Goal: Information Seeking & Learning: Learn about a topic

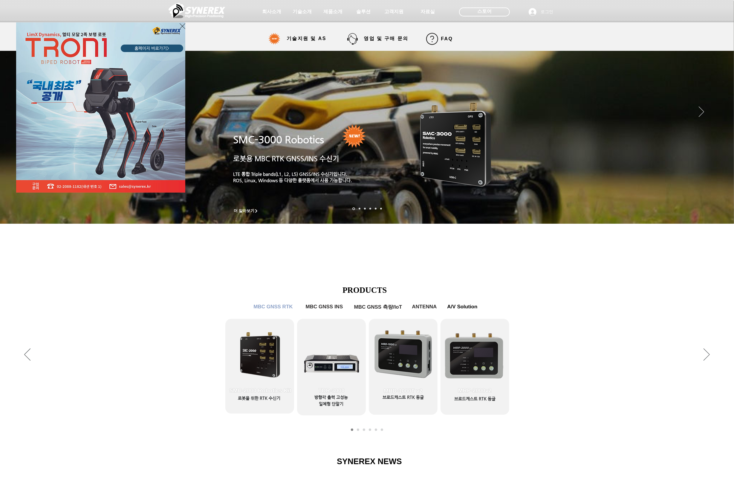
click at [181, 25] on icon "사이트로 돌아가기" at bounding box center [183, 25] width 6 height 7
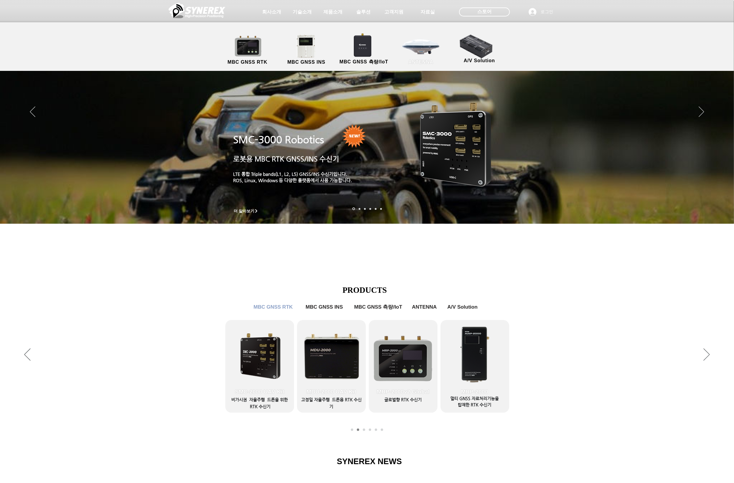
click at [411, 44] on link "ANTENNA" at bounding box center [421, 49] width 54 height 31
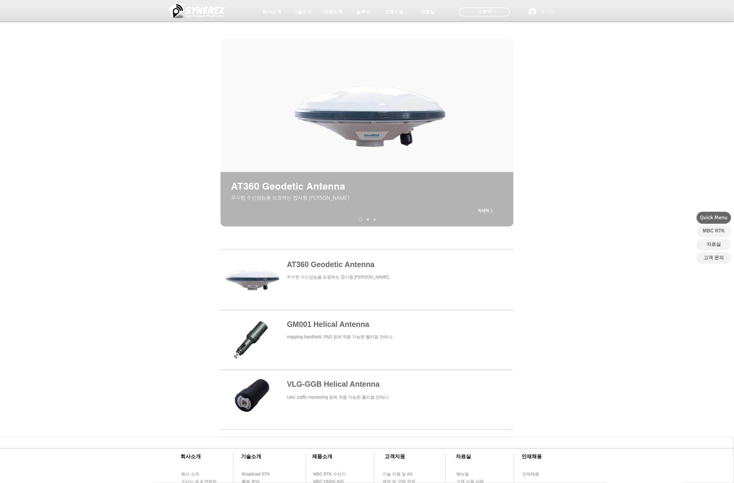
click at [348, 262] on span at bounding box center [366, 279] width 293 height 55
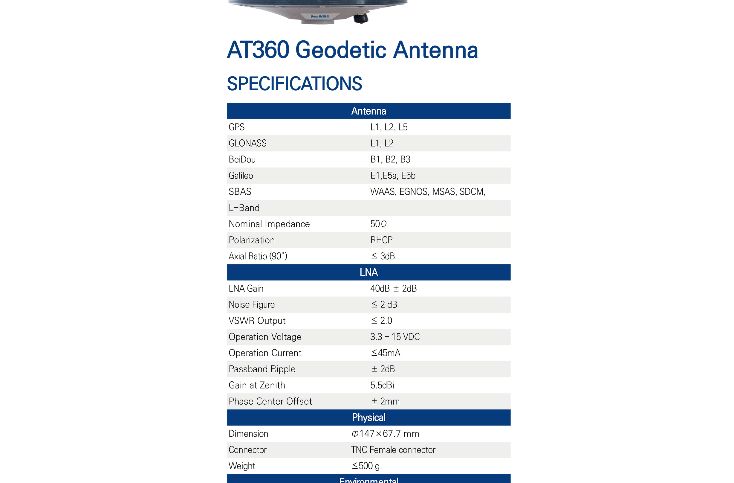
scroll to position [224, 0]
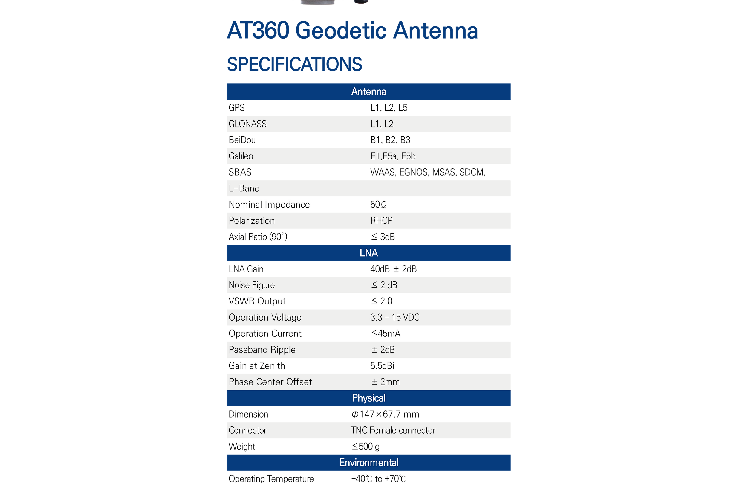
click at [131, 213] on div "main content" at bounding box center [367, 195] width 734 height 657
click at [369, 291] on img "주요 내용" at bounding box center [367, 237] width 293 height 564
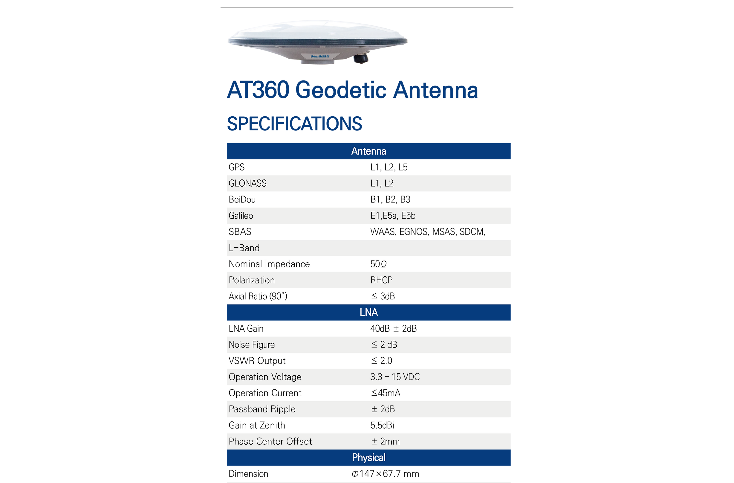
scroll to position [0, 0]
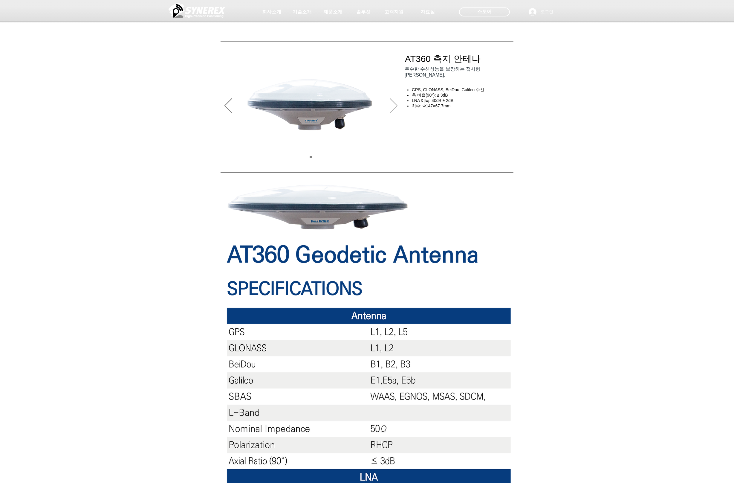
click at [395, 102] on icon "다음" at bounding box center [393, 105] width 7 height 15
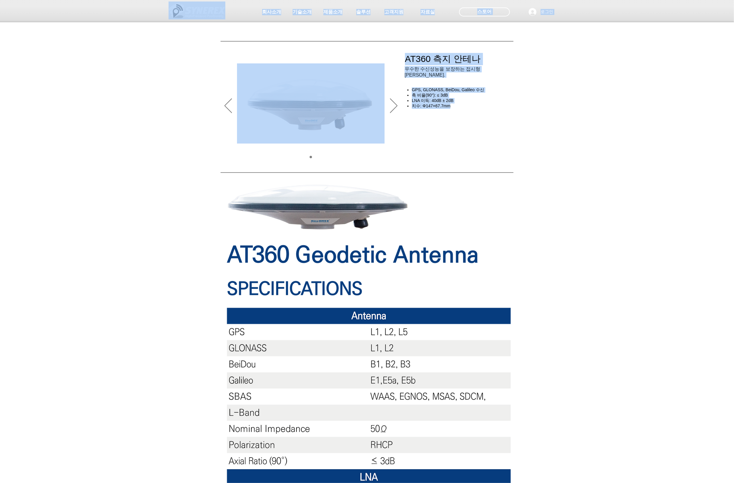
drag, startPoint x: 457, startPoint y: 102, endPoint x: 427, endPoint y: 88, distance: 33.7
click at [426, 88] on div "초고정밀 위치정보 솔루션 RTK 방송 #comp-kyq9tmhv svg [data-color="1"] {fill: #000000;} 매뉴얼 영…" at bounding box center [367, 452] width 734 height 904
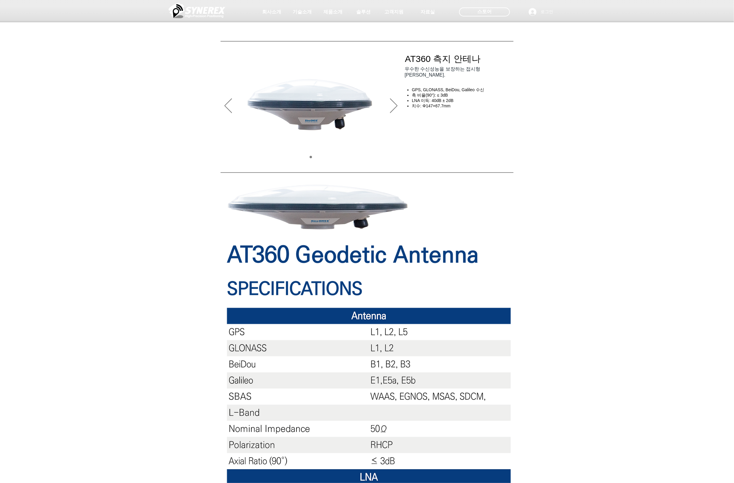
click at [427, 88] on div at bounding box center [367, 44] width 734 height 88
drag, startPoint x: 410, startPoint y: 89, endPoint x: 441, endPoint y: 89, distance: 30.8
click at [441, 89] on div "초고정밀 위치정보 솔루션 RTK 방송 #comp-kyq9tmhv svg [data-color="1"] {fill: #000000;} 매뉴얼 영…" at bounding box center [367, 45] width 734 height 91
click at [395, 106] on icon "다음" at bounding box center [393, 105] width 7 height 15
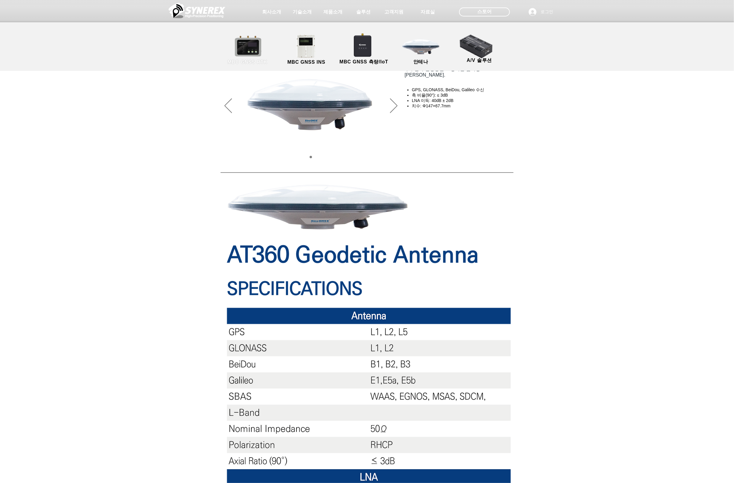
click at [259, 55] on link "MBC GNSS RTK" at bounding box center [248, 49] width 54 height 31
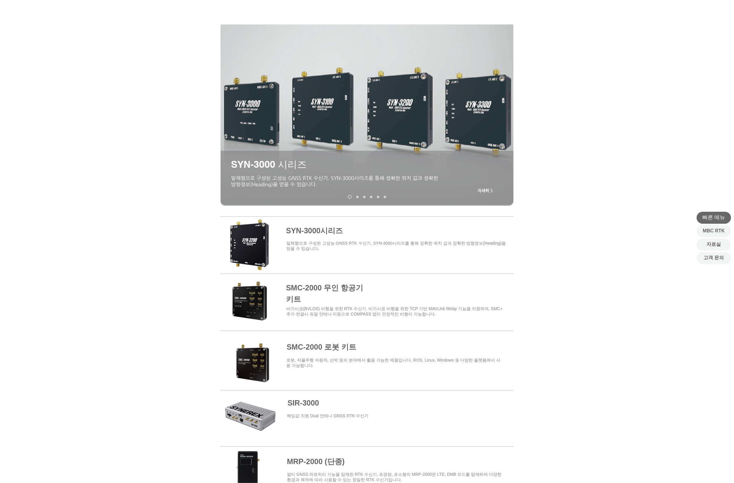
scroll to position [134, 0]
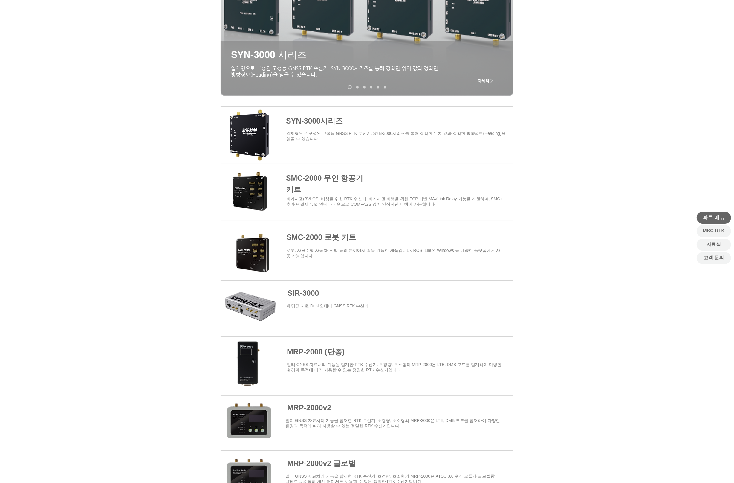
click at [325, 241] on span at bounding box center [367, 248] width 293 height 52
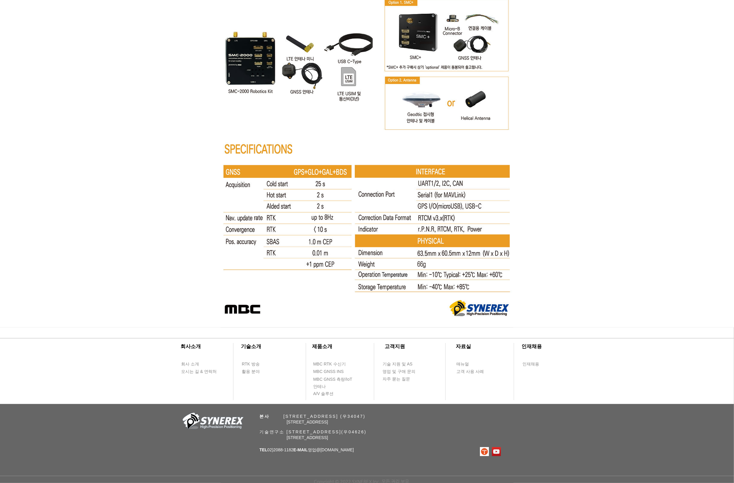
scroll to position [3060, 0]
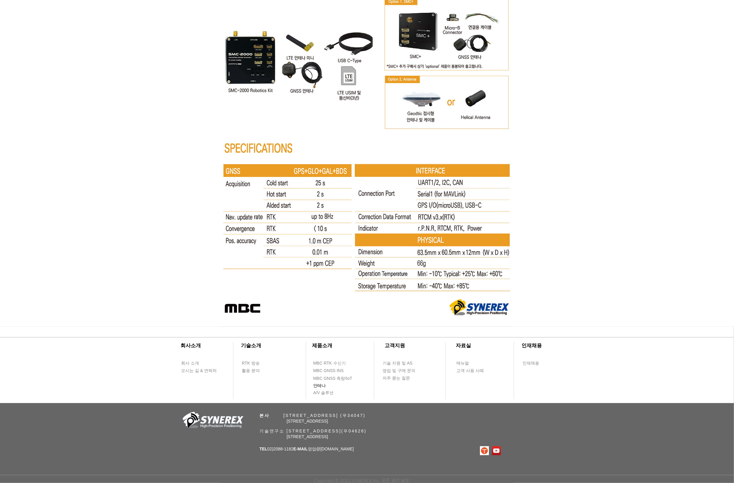
click at [319, 383] on font "안테나" at bounding box center [319, 385] width 13 height 5
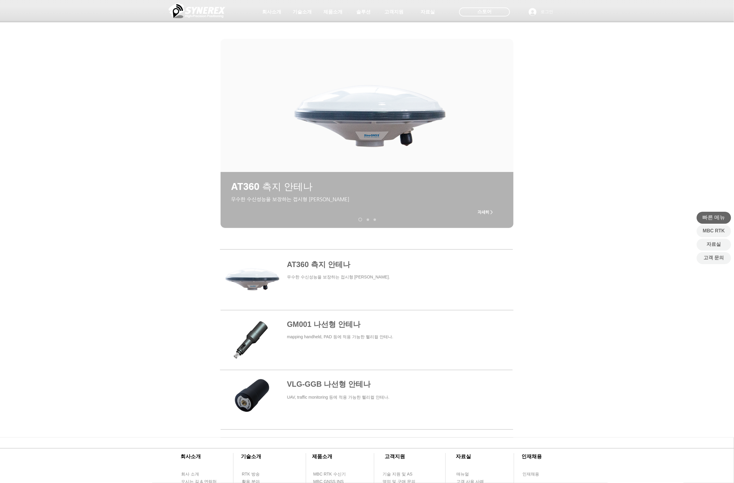
click at [490, 206] on span "자세히 >" at bounding box center [485, 212] width 24 height 12
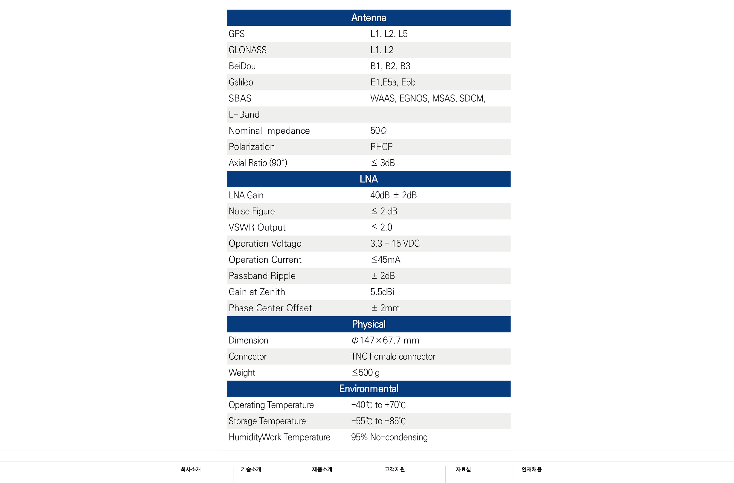
scroll to position [314, 0]
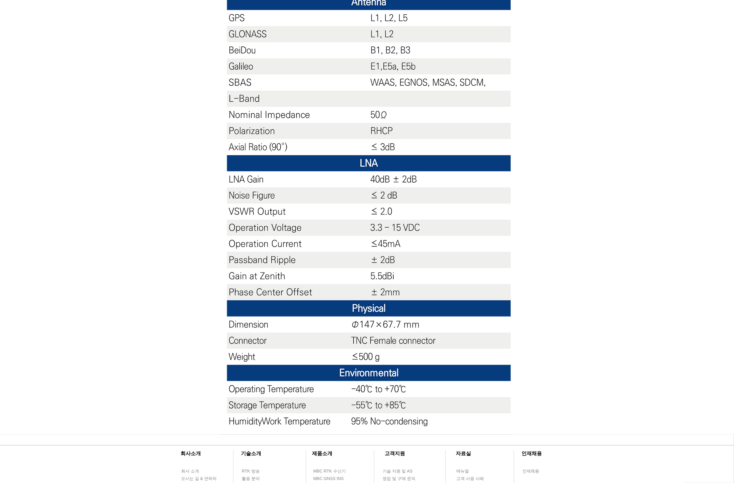
click at [188, 363] on div "주요 내용" at bounding box center [367, 106] width 734 height 657
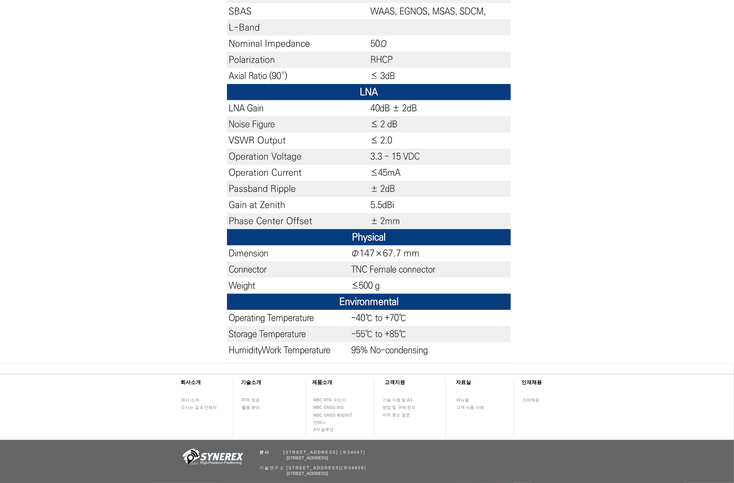
scroll to position [423, 0]
